Goal: Register for event/course

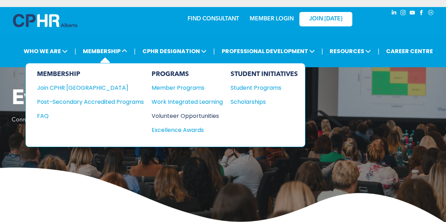
click at [169, 114] on div "Volunteer Opportunities" at bounding box center [184, 116] width 64 height 9
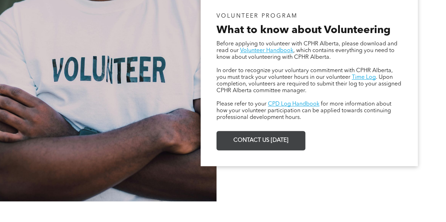
scroll to position [426, 0]
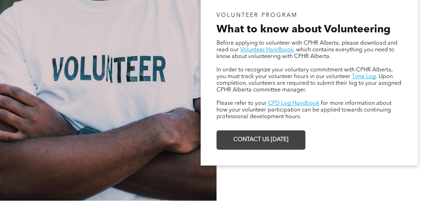
click at [243, 147] on span "CONTACT US [DATE]" at bounding box center [261, 140] width 60 height 14
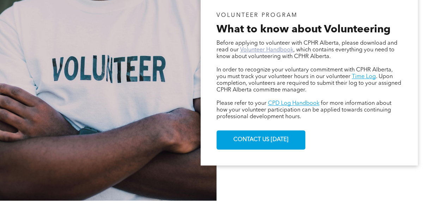
click at [271, 52] on link "Volunteer Handbook" at bounding box center [266, 50] width 53 height 6
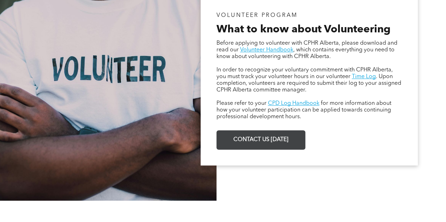
click at [267, 142] on span "CONTACT US [DATE]" at bounding box center [261, 140] width 60 height 14
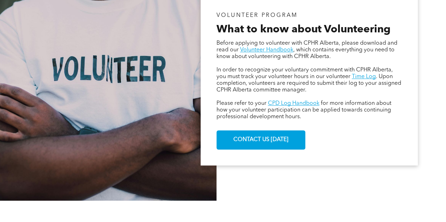
click at [336, 142] on div "VOLUNTEER PROGRAM What to know about Volunteering Before applying to volunteer …" at bounding box center [308, 79] width 217 height 173
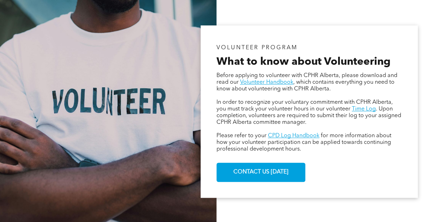
scroll to position [394, 0]
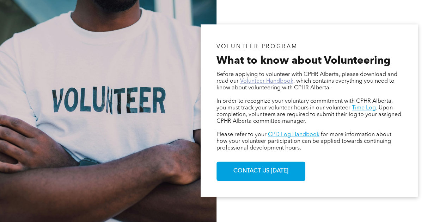
click at [267, 83] on link "Volunteer Handbook" at bounding box center [266, 82] width 53 height 6
click at [360, 109] on link "Time Log" at bounding box center [364, 108] width 24 height 6
click at [291, 137] on link "CPD Log Handbook" at bounding box center [293, 135] width 51 height 6
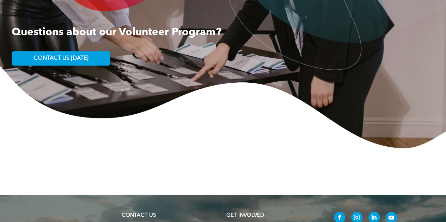
scroll to position [1093, 0]
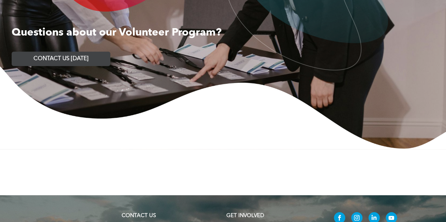
click at [56, 61] on span "CONTACT US [DATE]" at bounding box center [60, 59] width 55 height 7
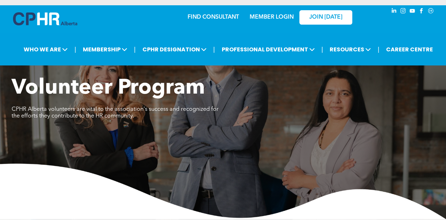
scroll to position [0, 0]
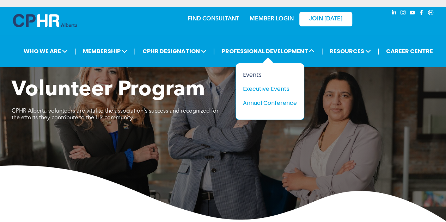
click at [261, 76] on div "Events" at bounding box center [267, 74] width 49 height 9
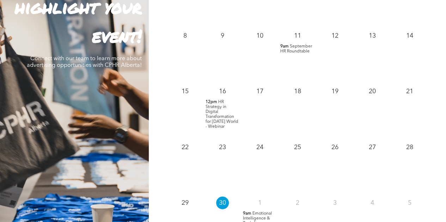
scroll to position [700, 0]
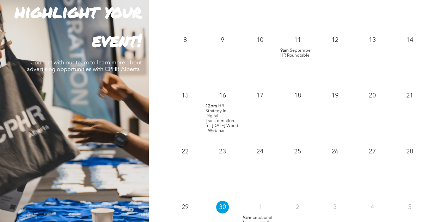
click at [276, 70] on div "10" at bounding box center [259, 59] width 37 height 56
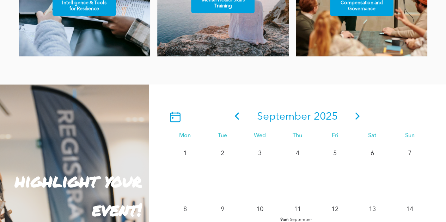
scroll to position [530, 0]
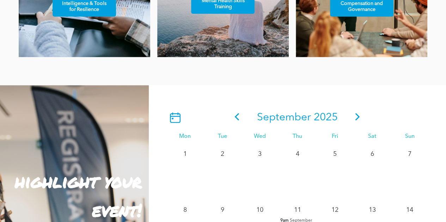
click at [355, 119] on icon at bounding box center [357, 116] width 11 height 7
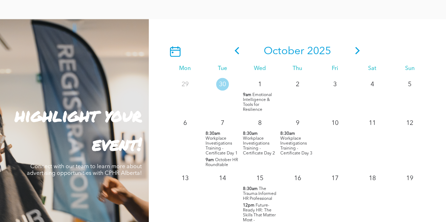
scroll to position [596, 0]
click at [357, 52] on icon at bounding box center [357, 50] width 5 height 7
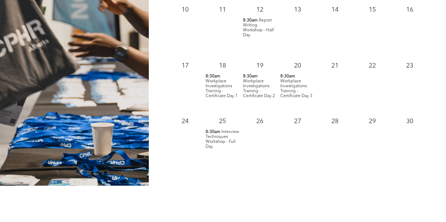
scroll to position [786, 0]
click at [225, 134] on span "Interview Techniques Workshop - Full Day" at bounding box center [221, 139] width 33 height 19
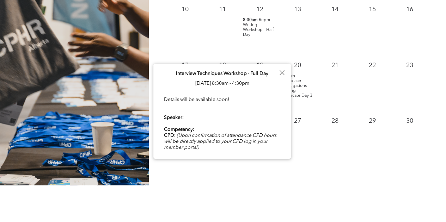
click at [242, 74] on span "Interview Techniques Workshop - Full Day" at bounding box center [222, 73] width 92 height 5
click at [283, 70] on div at bounding box center [282, 73] width 10 height 10
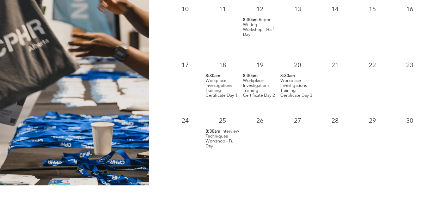
click at [220, 122] on p "25" at bounding box center [222, 121] width 13 height 13
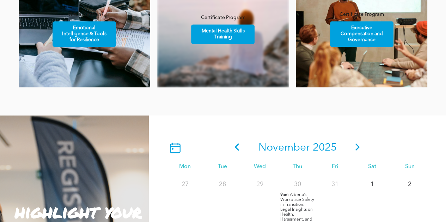
scroll to position [501, 0]
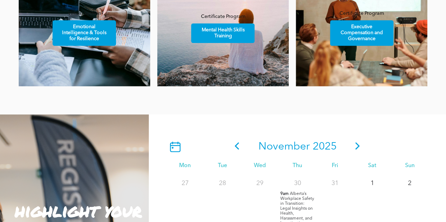
click at [356, 146] on icon at bounding box center [357, 145] width 5 height 7
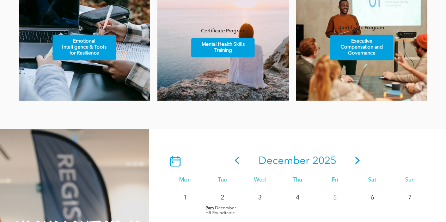
scroll to position [487, 0]
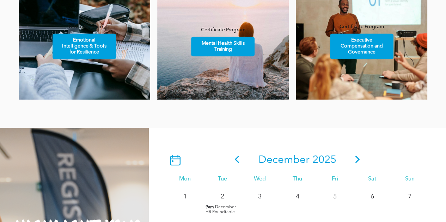
click at [354, 163] on icon at bounding box center [357, 159] width 11 height 7
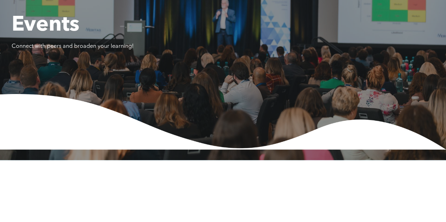
scroll to position [0, 0]
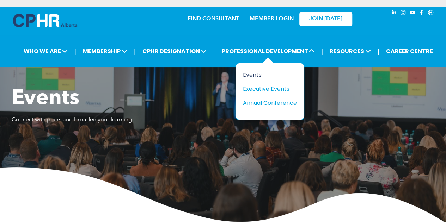
click at [253, 74] on div "Events" at bounding box center [267, 74] width 49 height 9
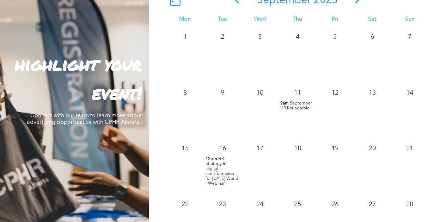
scroll to position [656, 0]
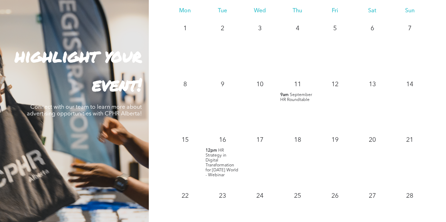
click at [220, 156] on span "HR Strategy in Digital Transformation for [DATE] World - Webinar" at bounding box center [221, 162] width 33 height 29
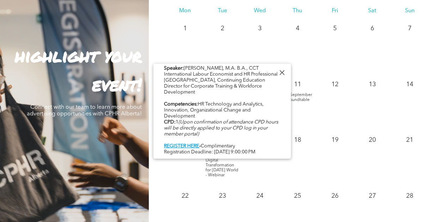
scroll to position [265, 0]
click at [193, 144] on link "REGISTER HERE" at bounding box center [181, 146] width 35 height 5
click at [353, 59] on div "6" at bounding box center [371, 47] width 37 height 56
click at [279, 73] on div at bounding box center [282, 73] width 10 height 10
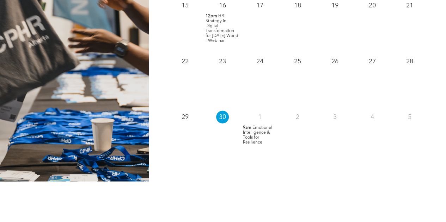
scroll to position [790, 0]
click at [257, 132] on span "Emotional Intelligence & Tools for Resilience" at bounding box center [257, 134] width 29 height 19
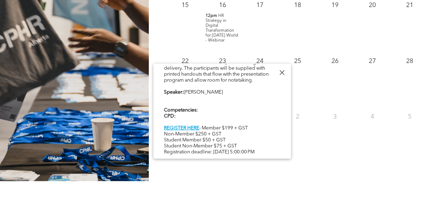
scroll to position [223, 0]
click at [258, 113] on div "Explore the concept of Emotional Intelligence (EQ) and its five core skills. Le…" at bounding box center [222, 20] width 116 height 271
click at [283, 72] on div at bounding box center [282, 73] width 10 height 10
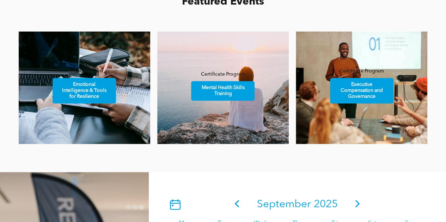
scroll to position [554, 0]
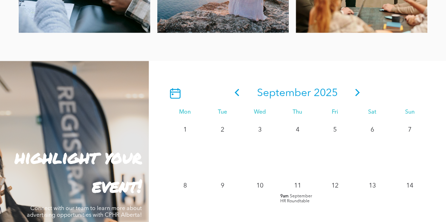
click at [357, 94] on icon at bounding box center [357, 92] width 11 height 7
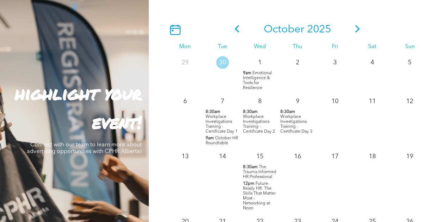
scroll to position [618, 0]
click at [217, 122] on span "Workplace Investigations Training - Certificate Day 1" at bounding box center [221, 123] width 32 height 19
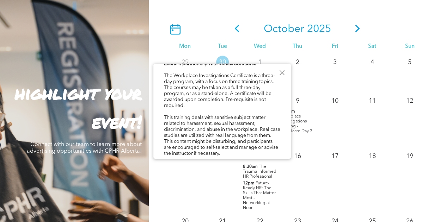
scroll to position [36, 0]
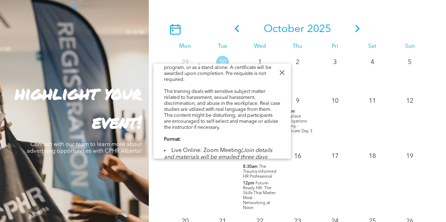
scroll to position [63, 0]
click at [280, 72] on div at bounding box center [282, 73] width 10 height 10
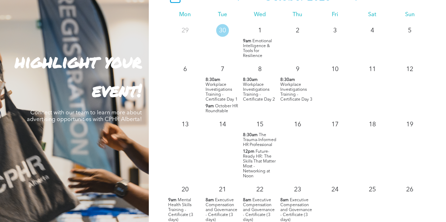
scroll to position [651, 0]
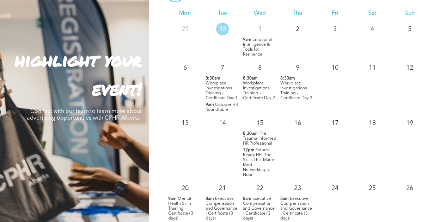
click at [259, 141] on span "The Trauma-Informed HR Professional" at bounding box center [259, 138] width 33 height 14
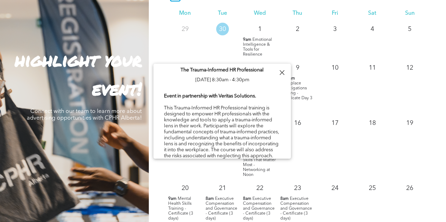
scroll to position [4, 0]
click at [283, 71] on div at bounding box center [282, 73] width 10 height 10
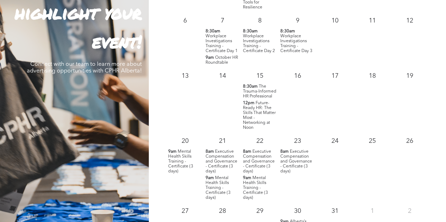
scroll to position [699, 0]
click at [183, 159] on span "Mental Health Skills Training - Certificate (3 days)" at bounding box center [180, 161] width 25 height 24
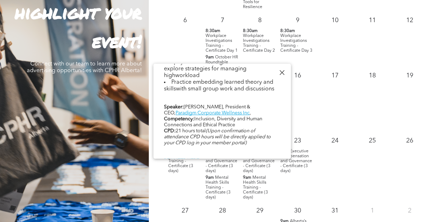
scroll to position [416, 0]
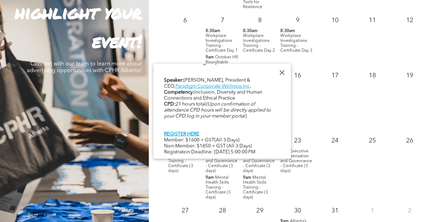
click at [281, 75] on div at bounding box center [282, 73] width 10 height 10
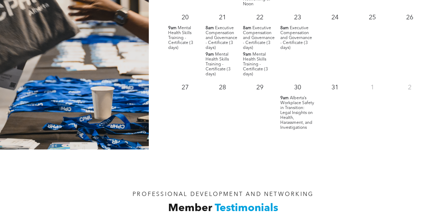
scroll to position [823, 0]
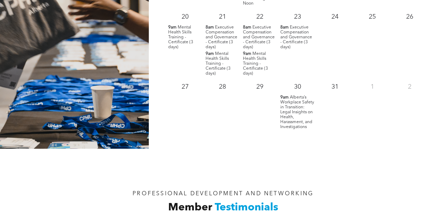
click at [294, 110] on span "Alberta’s Workplace Safety in Transition: Legal Insights on Health, Harassment,…" at bounding box center [297, 112] width 34 height 34
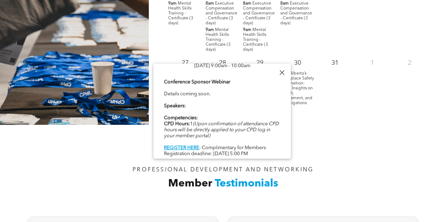
scroll to position [847, 0]
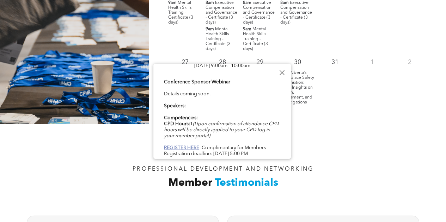
click at [190, 147] on b "REGISTER HERE" at bounding box center [181, 148] width 35 height 5
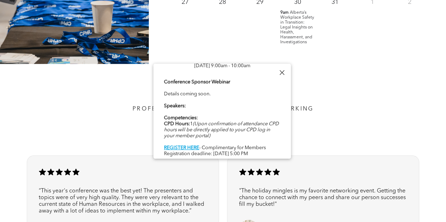
scroll to position [908, 0]
click at [228, 130] on icon "(Upon confirmation of attendance CPD hours will be directly applied to your CPD…" at bounding box center [221, 130] width 115 height 17
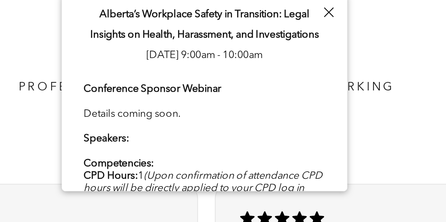
click at [261, 133] on div "Conference Sponsor Webinar Details coming soon. Speakers: Competencies: CPD Hou…" at bounding box center [222, 145] width 116 height 79
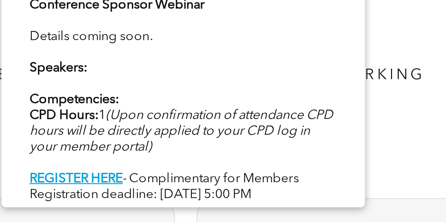
scroll to position [27, 0]
click at [205, 150] on div "Conference Sponsor Webinar Details coming soon. Speakers: Competencies: CPD Hou…" at bounding box center [222, 118] width 116 height 79
click at [191, 146] on b "REGISTER HERE" at bounding box center [181, 148] width 35 height 5
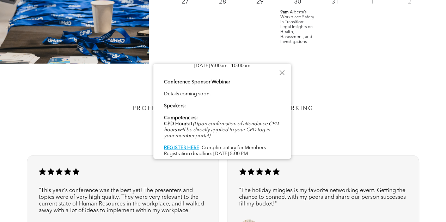
click at [282, 75] on div at bounding box center [282, 73] width 10 height 10
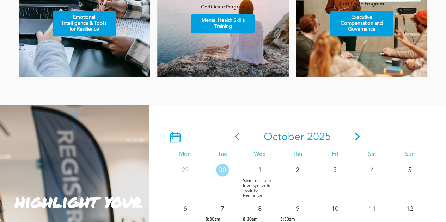
scroll to position [507, 0]
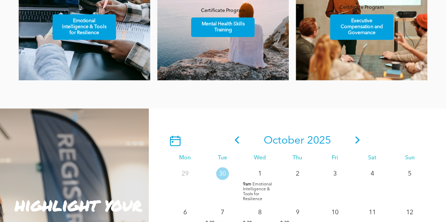
click at [356, 142] on icon at bounding box center [357, 139] width 11 height 7
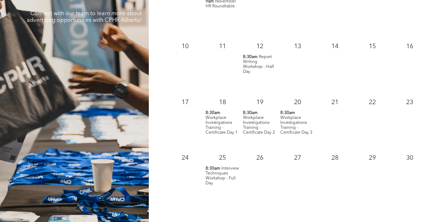
scroll to position [749, 0]
click at [221, 173] on span "Interview Techniques Workshop - Full Day" at bounding box center [221, 176] width 33 height 19
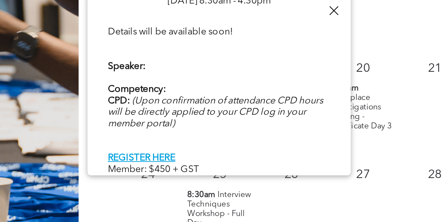
scroll to position [18, 0]
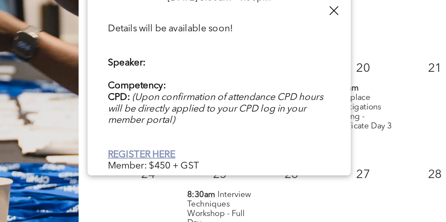
click at [180, 147] on link "REGISTER HERE" at bounding box center [181, 148] width 35 height 5
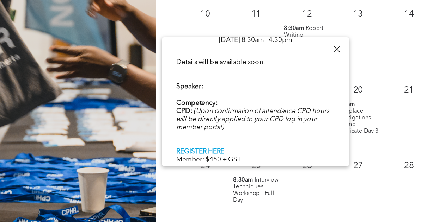
scroll to position [749, 0]
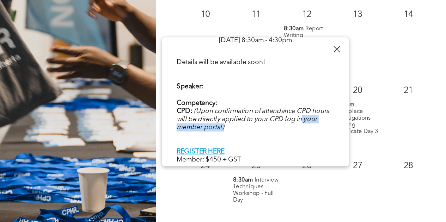
click at [288, 123] on div "Interview Techniques Workshop - Full Day Tue, November 25, 8:30am - 4:30pm Deta…" at bounding box center [221, 103] width 137 height 115
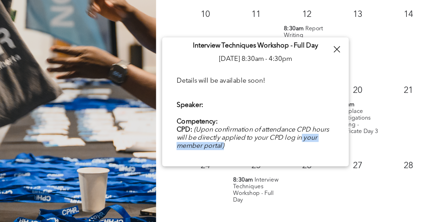
scroll to position [4, 0]
click at [247, 110] on div "Details will be available soon! Speaker: Competency: CPD: (Upon confirmation of…" at bounding box center [222, 132] width 116 height 79
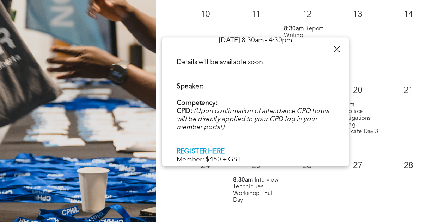
click at [282, 72] on div at bounding box center [282, 73] width 10 height 10
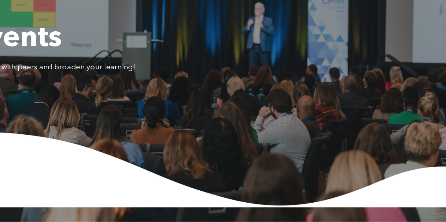
scroll to position [0, 0]
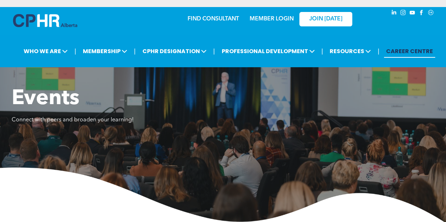
click at [414, 49] on link "CAREER CENTRE" at bounding box center [409, 51] width 51 height 13
